Goal: Task Accomplishment & Management: Complete application form

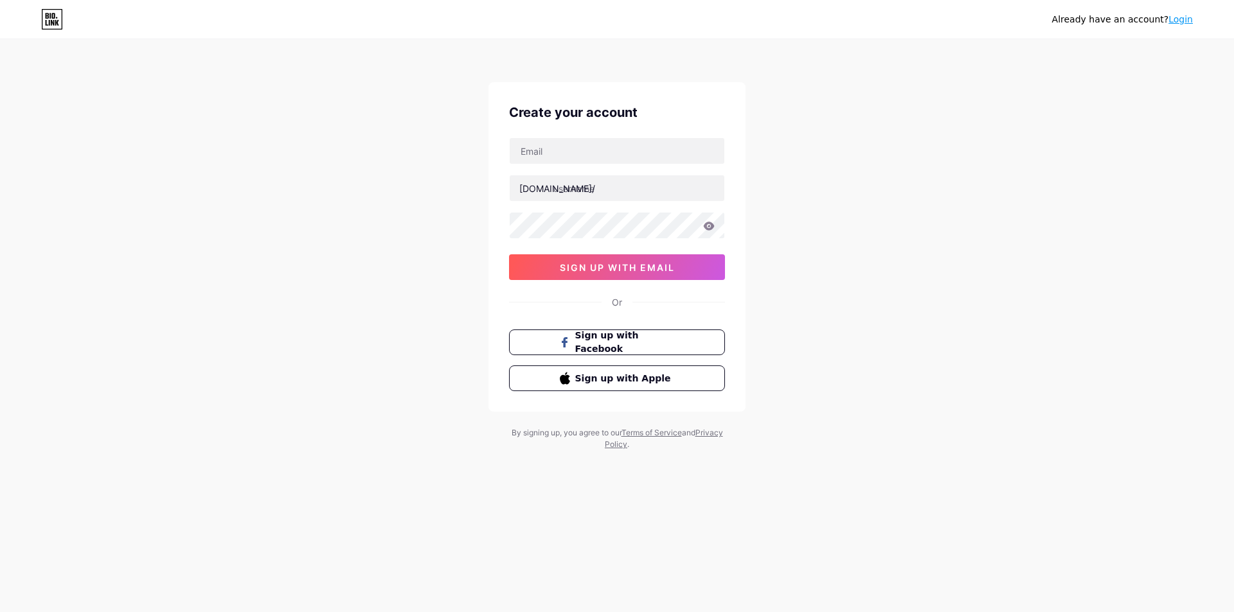
click at [538, 103] on div "Create your account" at bounding box center [617, 112] width 216 height 19
click at [539, 139] on input "text" at bounding box center [617, 151] width 215 height 26
click at [1158, 200] on div "Already have an account? Login Create your account [DOMAIN_NAME]/ 0cAFcWeA7p6-z…" at bounding box center [617, 246] width 1234 height 492
click at [579, 160] on input "text" at bounding box center [617, 151] width 215 height 26
paste input "[EMAIL_ADDRESS][DOMAIN_NAME]"
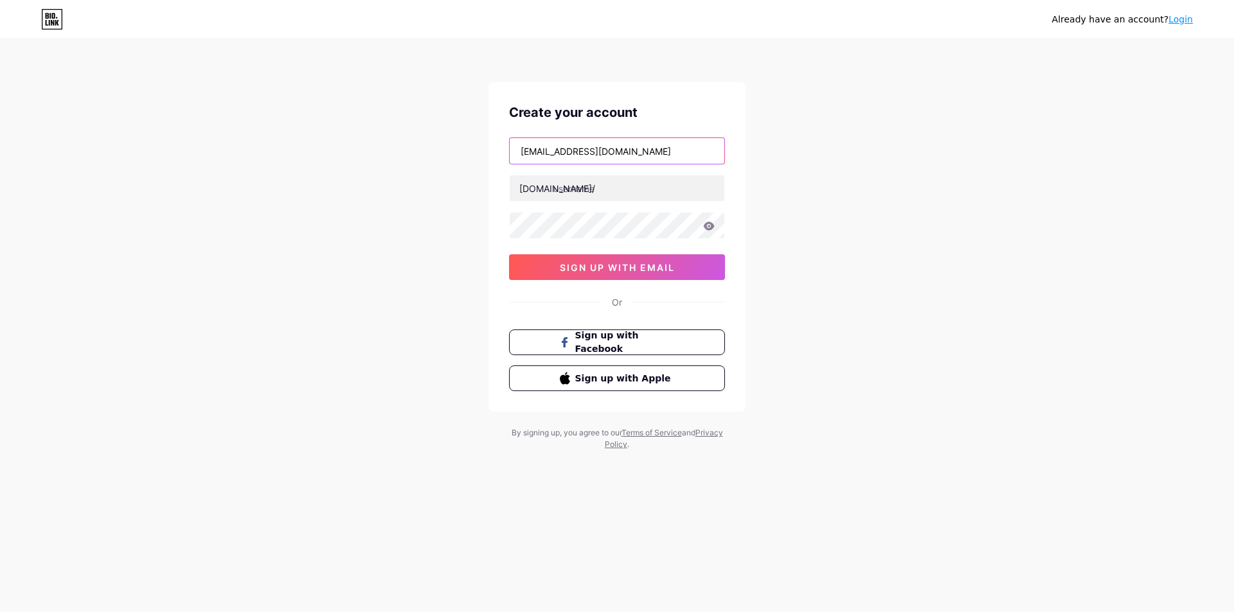
type input "[EMAIL_ADDRESS][DOMAIN_NAME]"
click at [984, 215] on div "Already have an account? Login Create your account [EMAIL_ADDRESS][DOMAIN_NAME]…" at bounding box center [617, 246] width 1234 height 492
click at [394, 202] on div "Already have an account? Login Create your account [EMAIL_ADDRESS][DOMAIN_NAME]…" at bounding box center [617, 246] width 1234 height 492
click at [402, 199] on div "Already have an account? Login Create your account [EMAIL_ADDRESS][DOMAIN_NAME]…" at bounding box center [617, 246] width 1234 height 492
click at [328, 189] on div "Already have an account? Login Create your account [EMAIL_ADDRESS][DOMAIN_NAME]…" at bounding box center [617, 246] width 1234 height 492
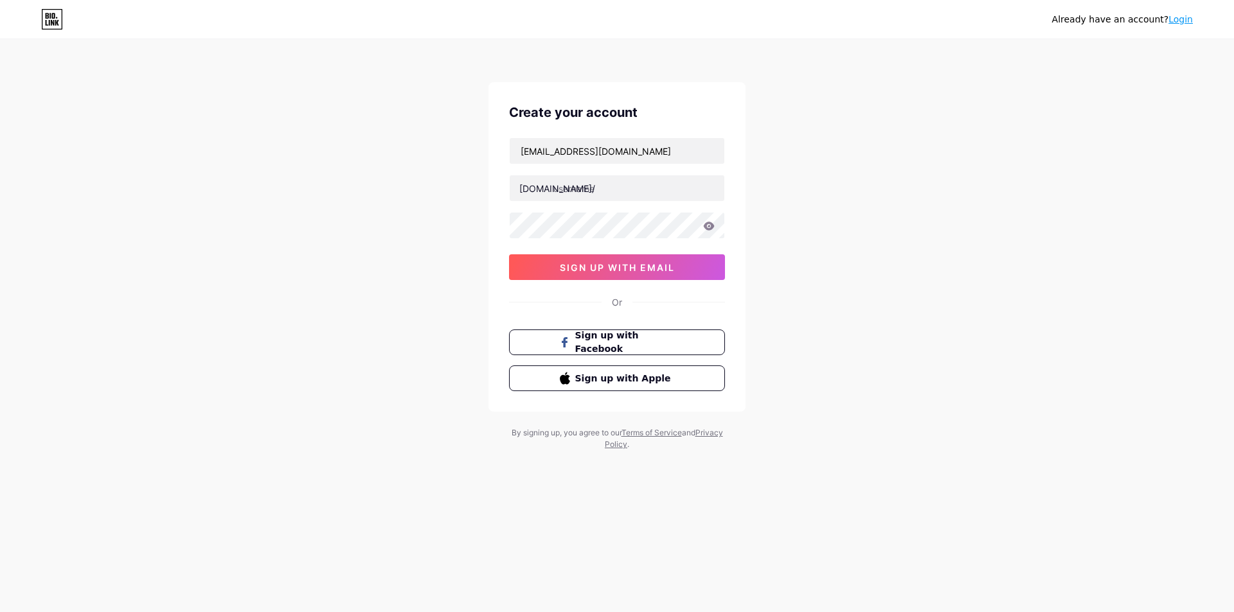
click at [849, 287] on div "Already have an account? Login Create your account [EMAIL_ADDRESS][DOMAIN_NAME]…" at bounding box center [617, 246] width 1234 height 492
click at [414, 175] on div "Already have an account? Login Create your account [EMAIL_ADDRESS][DOMAIN_NAME]…" at bounding box center [617, 246] width 1234 height 492
click at [620, 91] on div "Create your account [EMAIL_ADDRESS][DOMAIN_NAME] [DOMAIN_NAME]/ 0cAFcWeA7p6-zK1…" at bounding box center [616, 247] width 257 height 330
click at [481, 210] on div "Already have an account? Login Create your account [EMAIL_ADDRESS][DOMAIN_NAME]…" at bounding box center [617, 246] width 1234 height 492
click at [658, 154] on input "[EMAIL_ADDRESS][DOMAIN_NAME]" at bounding box center [617, 151] width 215 height 26
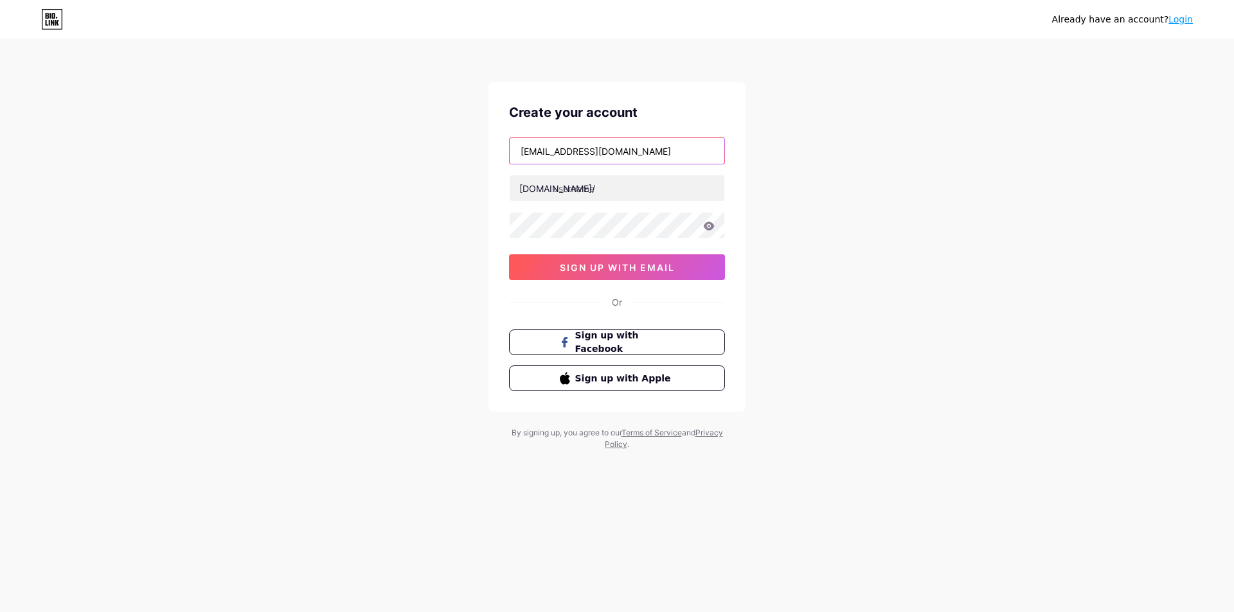
click at [658, 154] on input "[EMAIL_ADDRESS][DOMAIN_NAME]" at bounding box center [617, 151] width 215 height 26
click at [659, 153] on input "text" at bounding box center [617, 151] width 215 height 26
click at [584, 73] on div "Already have an account? Login Create your account [DOMAIN_NAME]/ 0cAFcWeA7p6-z…" at bounding box center [617, 246] width 1234 height 492
click at [546, 59] on div "Already have an account? Login Create your account [DOMAIN_NAME]/ 0cAFcWeA7p6-z…" at bounding box center [617, 246] width 1234 height 492
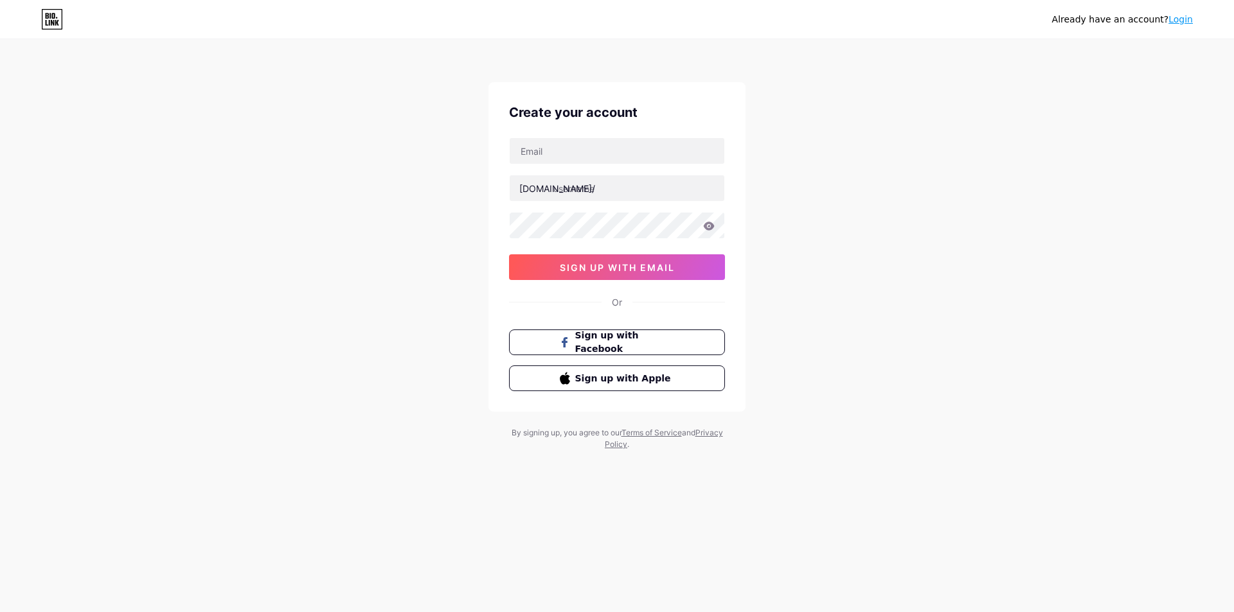
click at [506, 65] on div "Already have an account? Login Create your account [DOMAIN_NAME]/ 0cAFcWeA7p6-z…" at bounding box center [617, 246] width 1234 height 492
click at [532, 62] on div "Already have an account? Login Create your account [DOMAIN_NAME]/ 0cAFcWeA7p6-z…" at bounding box center [617, 246] width 1234 height 492
click at [523, 66] on div "Already have an account? Login Create your account [DOMAIN_NAME]/ 0cAFcWeA7p6-z…" at bounding box center [617, 246] width 1234 height 492
click at [521, 68] on div "Already have an account? Login Create your account [DOMAIN_NAME]/ 0cAFcWeA7p6-z…" at bounding box center [617, 246] width 1234 height 492
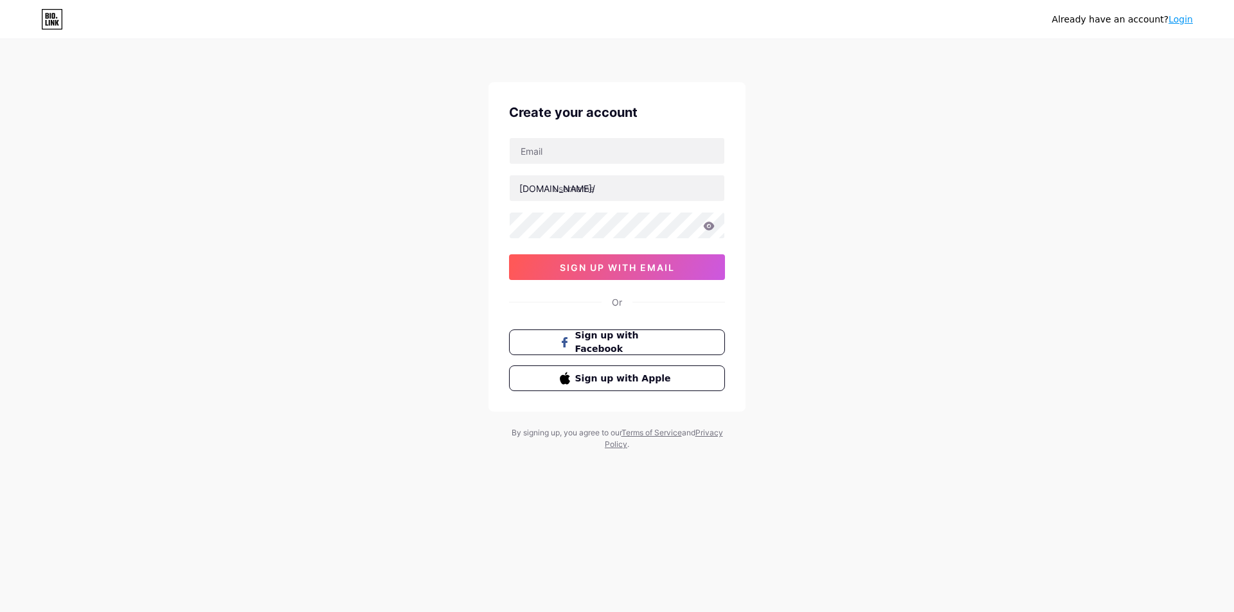
click at [521, 68] on div "Already have an account? Login Create your account [DOMAIN_NAME]/ 0cAFcWeA7p6-z…" at bounding box center [617, 246] width 1234 height 492
click at [522, 69] on div "Already have an account? Login Create your account [DOMAIN_NAME]/ 0cAFcWeA7p6-z…" at bounding box center [617, 246] width 1234 height 492
click at [531, 150] on input "text" at bounding box center [617, 151] width 215 height 26
paste input "[EMAIL_ADDRESS][DOMAIN_NAME]"
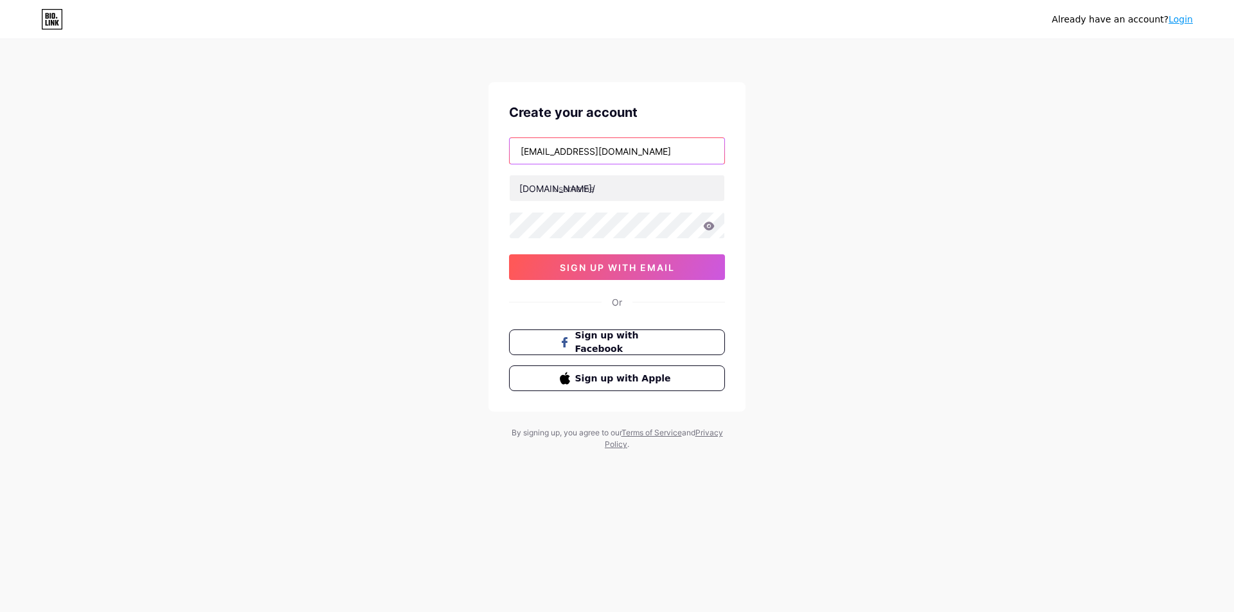
type input "[EMAIL_ADDRESS][DOMAIN_NAME]"
click at [931, 232] on div "Already have an account? Login Create your account [EMAIL_ADDRESS][DOMAIN_NAME]…" at bounding box center [617, 246] width 1234 height 492
click at [407, 186] on div "Already have an account? Login Create your account [EMAIL_ADDRESS][DOMAIN_NAME]…" at bounding box center [617, 246] width 1234 height 492
click at [571, 190] on input "text" at bounding box center [617, 188] width 215 height 26
click at [835, 209] on div "Already have an account? Login Create your account [EMAIL_ADDRESS][DOMAIN_NAME]…" at bounding box center [617, 246] width 1234 height 492
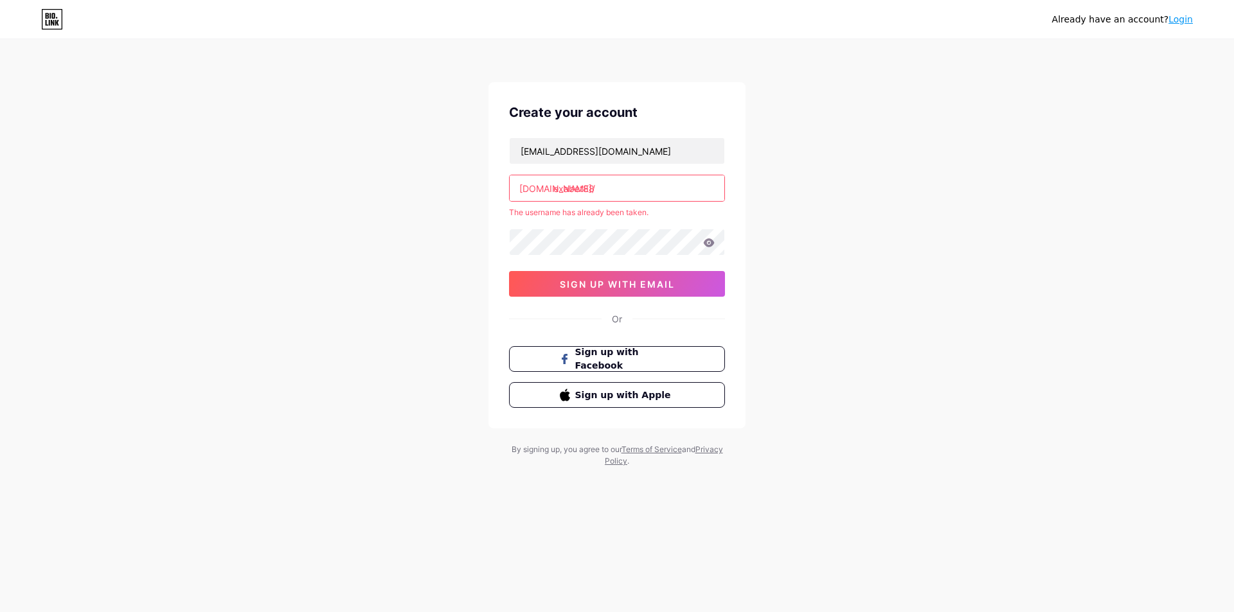
drag, startPoint x: 831, startPoint y: 219, endPoint x: 819, endPoint y: 221, distance: 12.5
click at [830, 219] on div "Already have an account? Login Create your account [EMAIL_ADDRESS][DOMAIN_NAME]…" at bounding box center [617, 254] width 1234 height 508
click at [635, 193] on input "exabet88" at bounding box center [617, 188] width 215 height 26
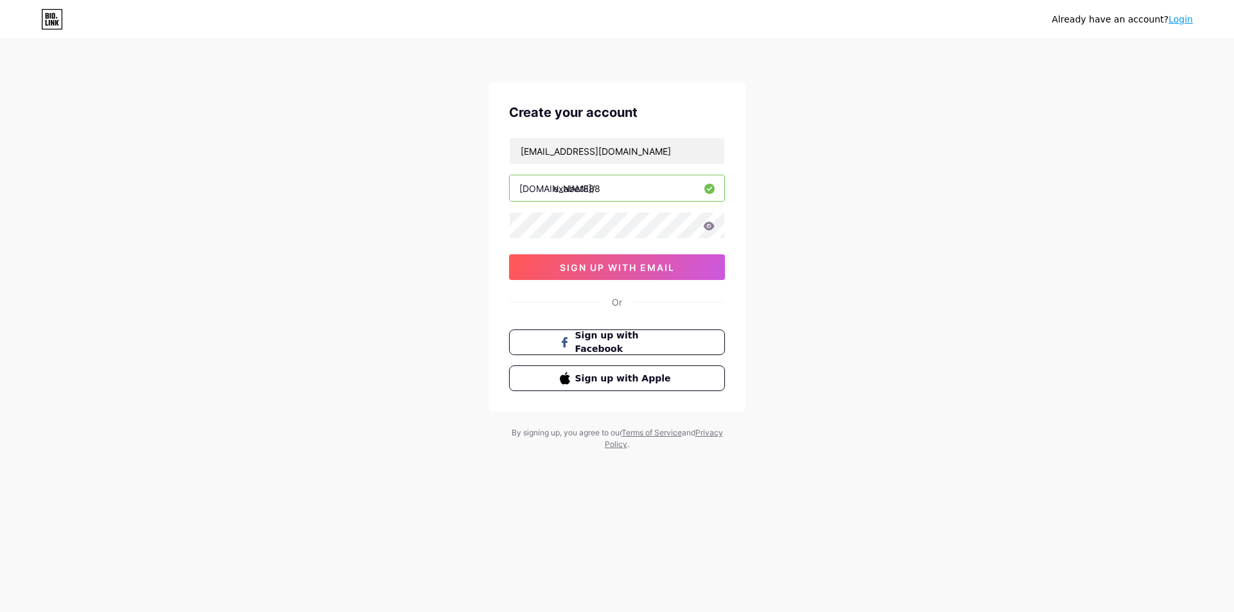
type input "exabet888"
click at [801, 208] on div "Already have an account? Login Create your account [EMAIL_ADDRESS][DOMAIN_NAME]…" at bounding box center [617, 246] width 1234 height 492
click at [887, 243] on div "Already have an account? Login Create your account [EMAIL_ADDRESS][DOMAIN_NAME]…" at bounding box center [617, 246] width 1234 height 492
click at [601, 267] on span "sign up with email" at bounding box center [617, 267] width 115 height 11
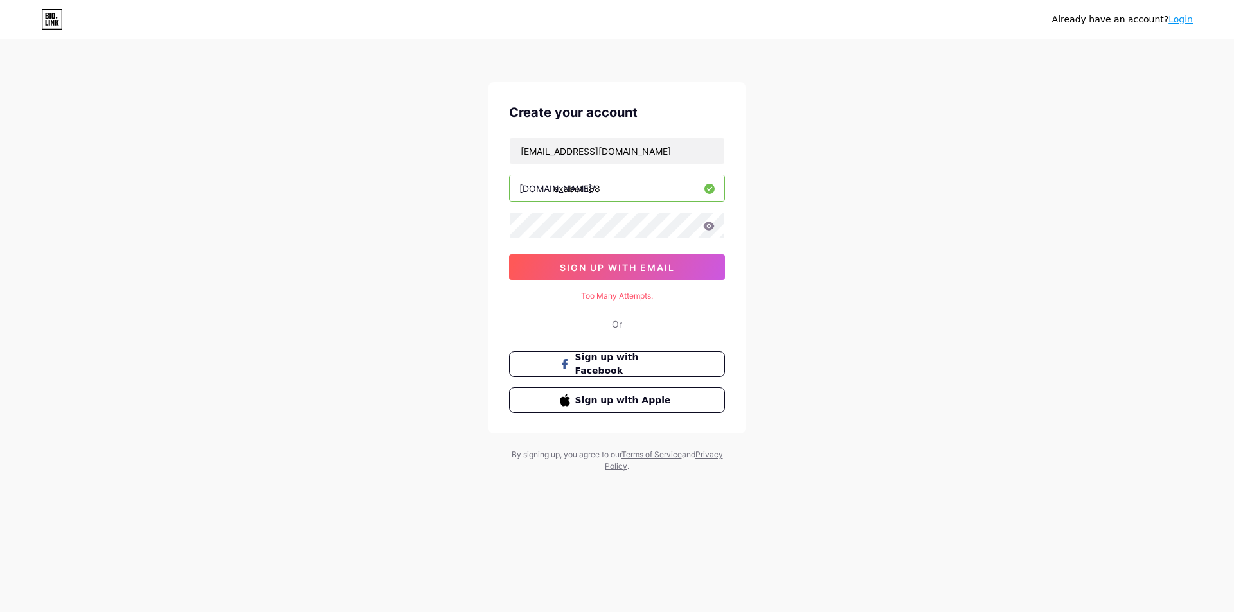
click at [889, 245] on div "Already have an account? Login Create your account [EMAIL_ADDRESS][DOMAIN_NAME]…" at bounding box center [617, 257] width 1234 height 514
click at [893, 387] on div "Already have an account? Login Create your account [EMAIL_ADDRESS][DOMAIN_NAME]…" at bounding box center [617, 257] width 1234 height 514
click at [1090, 144] on div "Already have an account? Login Create your account [EMAIL_ADDRESS][DOMAIN_NAME]…" at bounding box center [617, 257] width 1234 height 514
